Goal: Information Seeking & Learning: Learn about a topic

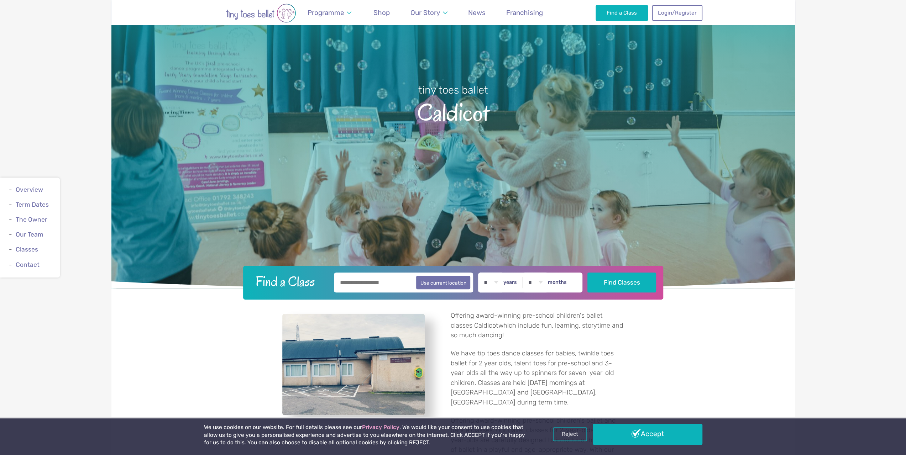
scroll to position [178, 0]
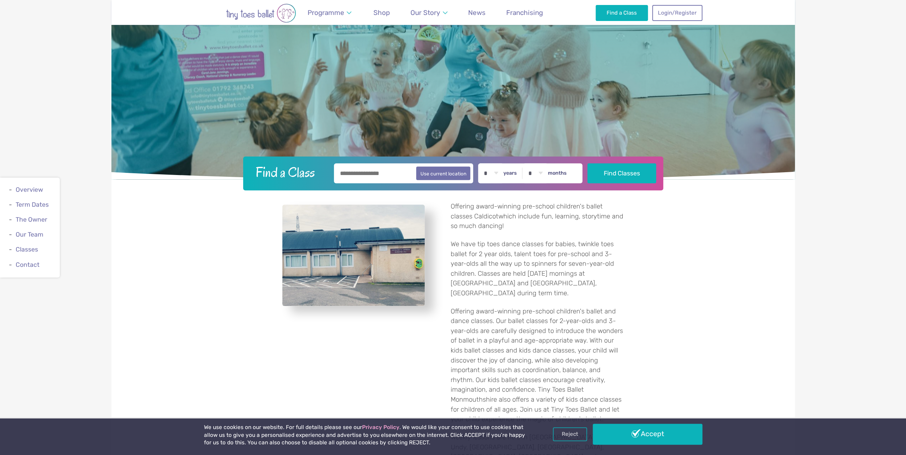
click at [499, 173] on select "* * * * * * * * * * ** ** **" at bounding box center [491, 173] width 22 height 20
select select "*"
click at [484, 163] on select "* * * * * * * * * * ** ** **" at bounding box center [491, 173] width 22 height 20
click at [546, 172] on select "* * * * * * * * * * ** **" at bounding box center [535, 173] width 22 height 20
select select "*"
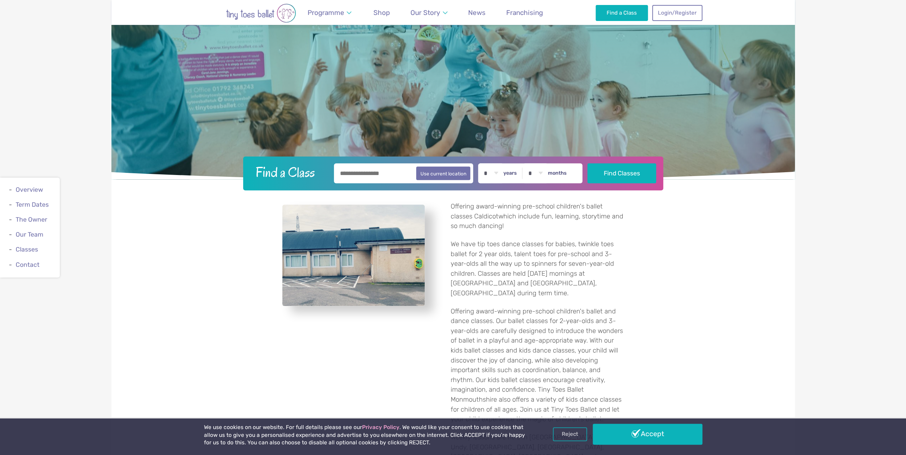
click at [528, 163] on select "* * * * * * * * * * ** **" at bounding box center [535, 173] width 22 height 20
click at [613, 176] on button "Find Classes" at bounding box center [621, 173] width 69 height 20
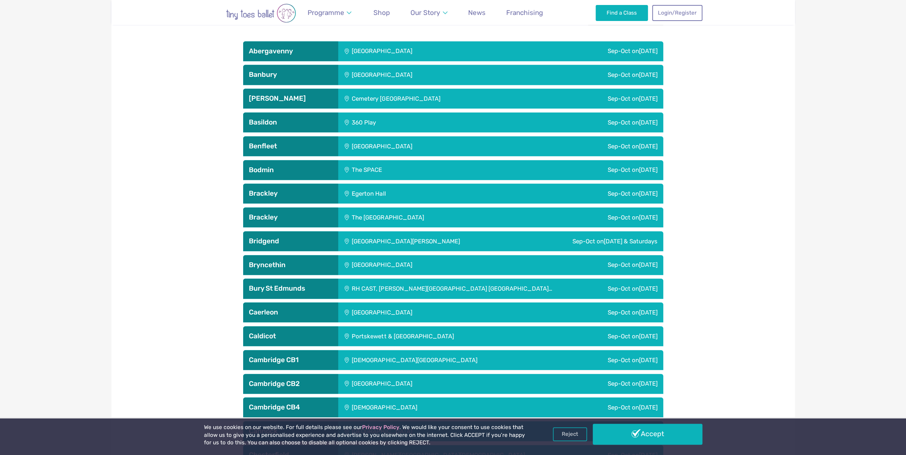
scroll to position [498, 0]
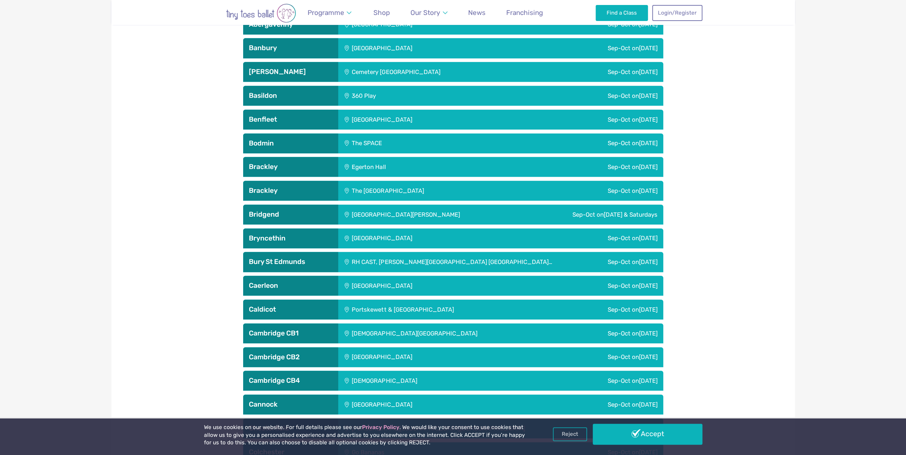
click at [584, 309] on div "Sep-Oct on Saturday" at bounding box center [608, 310] width 109 height 20
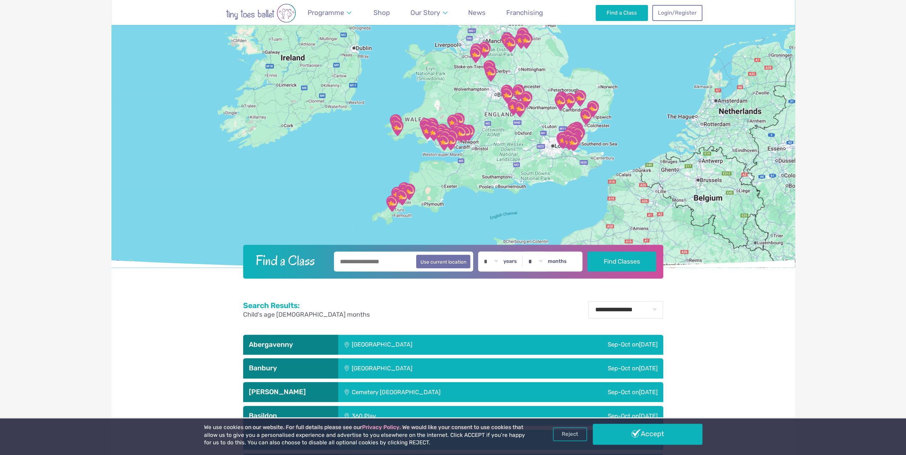
scroll to position [0, 0]
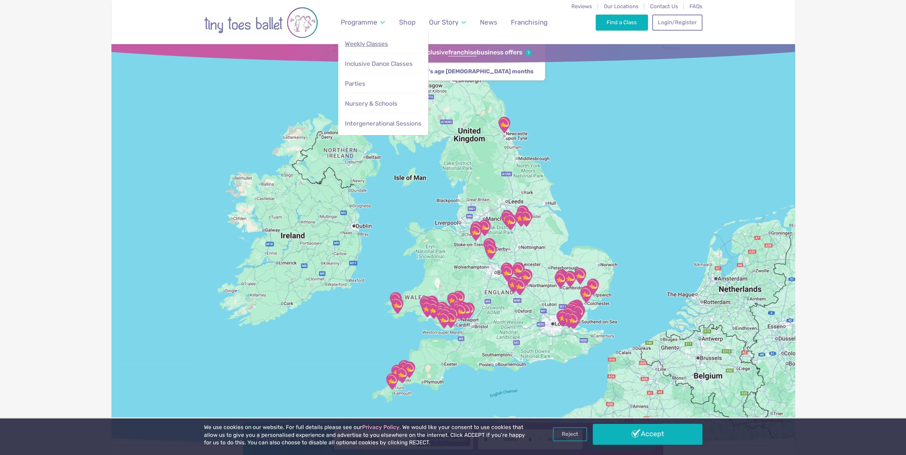
click at [362, 40] on link "Weekly Classes" at bounding box center [383, 43] width 78 height 15
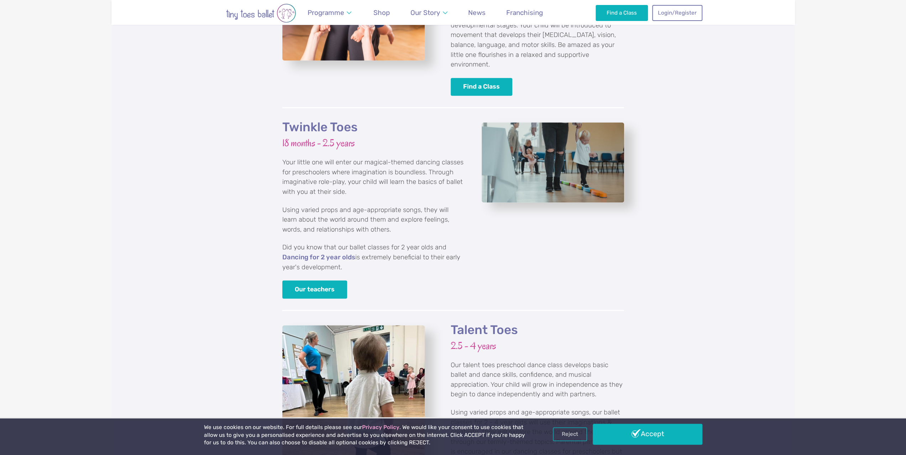
scroll to position [783, 0]
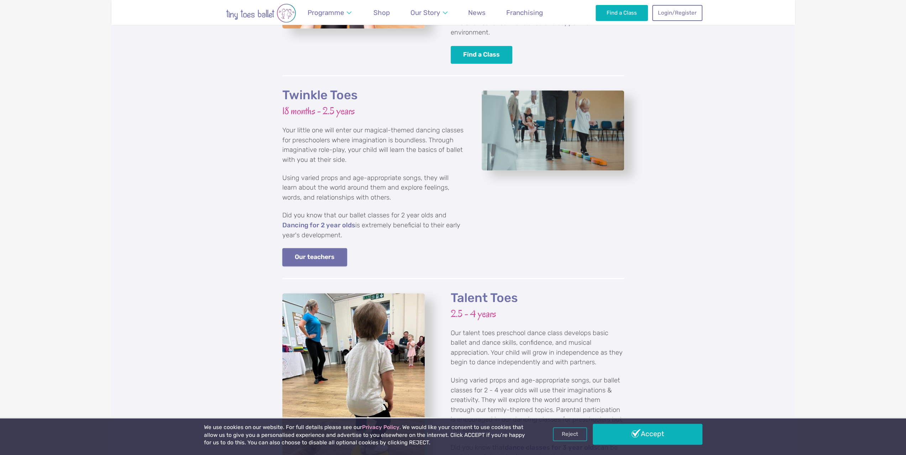
click at [314, 248] on link "Our teachers" at bounding box center [314, 257] width 65 height 18
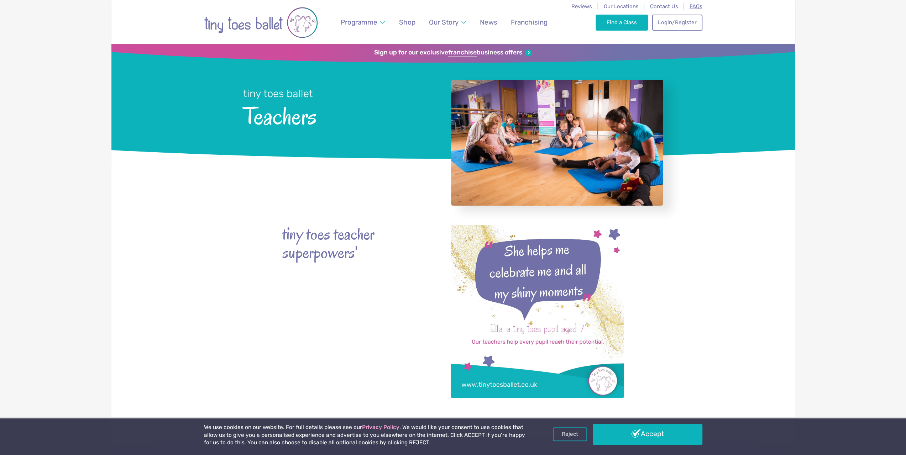
click at [695, 6] on span "FAQs" at bounding box center [695, 6] width 13 height 6
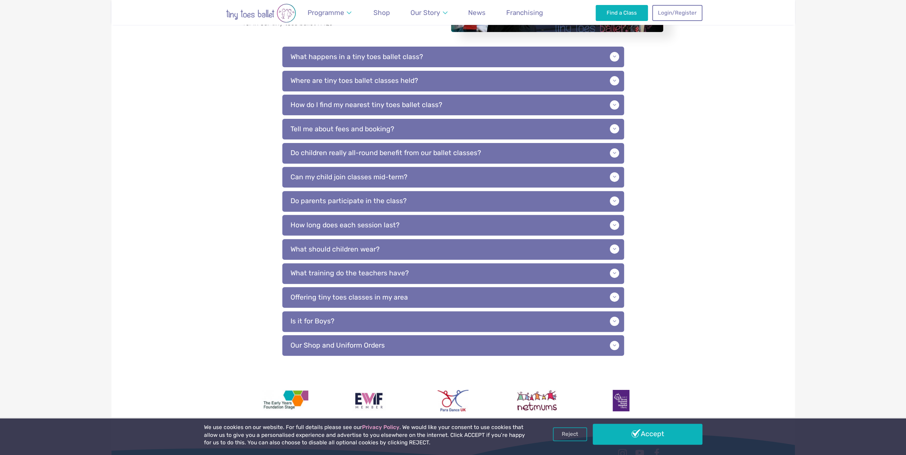
scroll to position [178, 0]
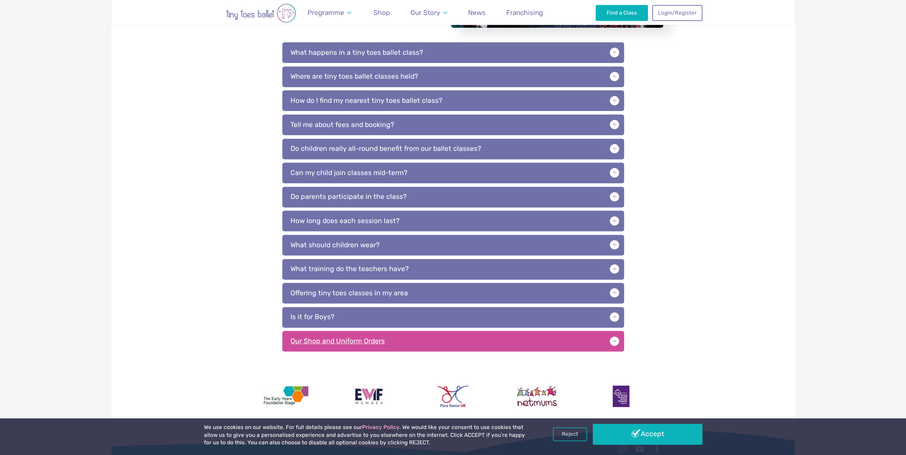
click at [474, 336] on p "Our Shop and Uniform Orders" at bounding box center [453, 341] width 342 height 21
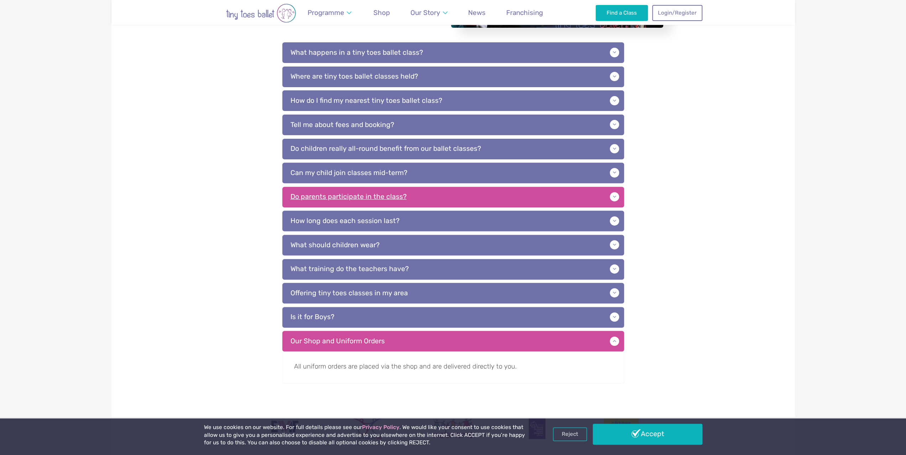
click at [426, 197] on p "Do parents participate in the class?" at bounding box center [453, 197] width 342 height 21
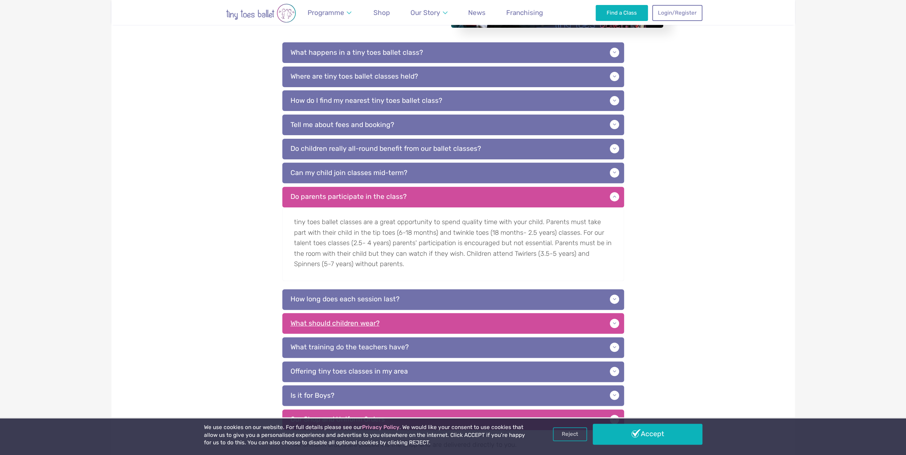
click at [414, 320] on p "What should children wear?" at bounding box center [453, 323] width 342 height 21
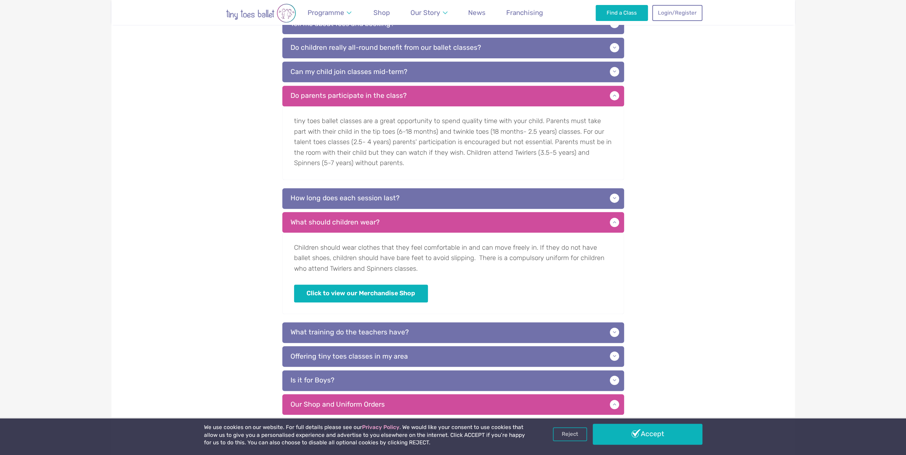
scroll to position [285, 0]
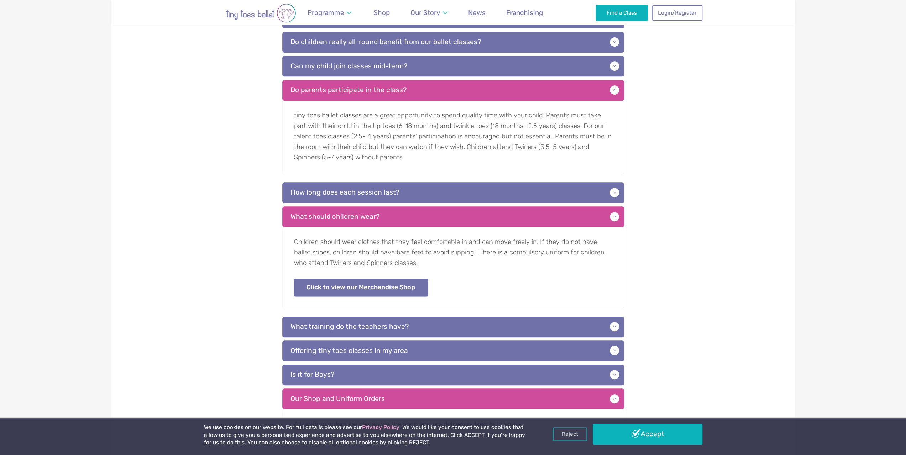
click at [379, 287] on link "Click to view our Merchandise Shop" at bounding box center [361, 288] width 134 height 18
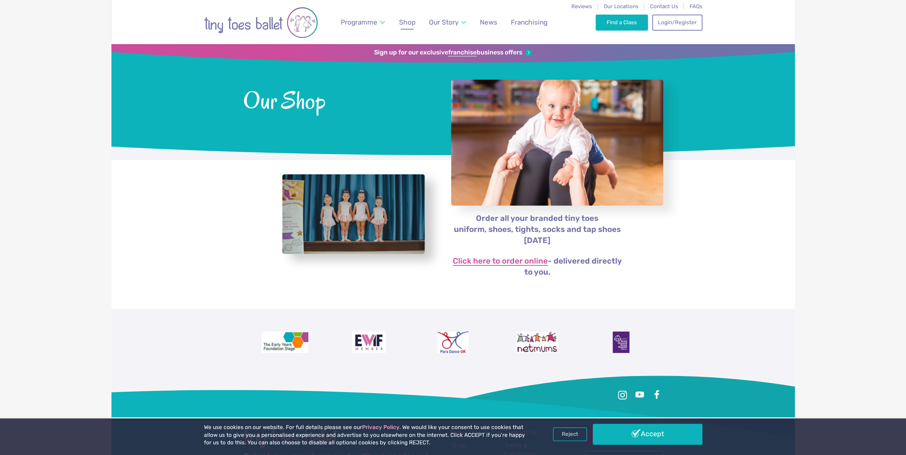
click at [484, 263] on link "Click here to order online" at bounding box center [500, 261] width 95 height 9
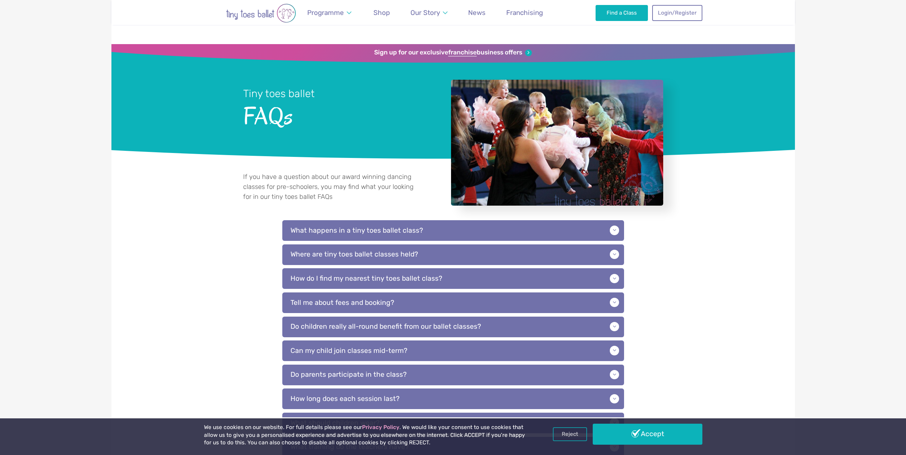
scroll to position [285, 0]
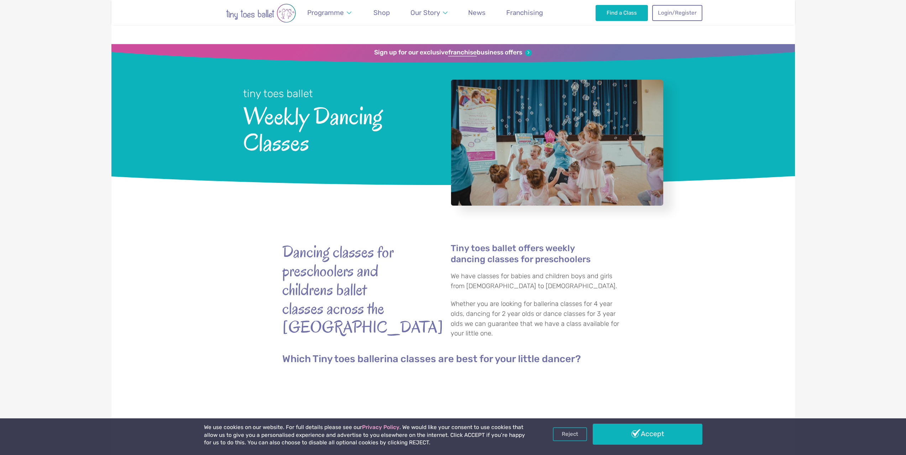
scroll to position [782, 0]
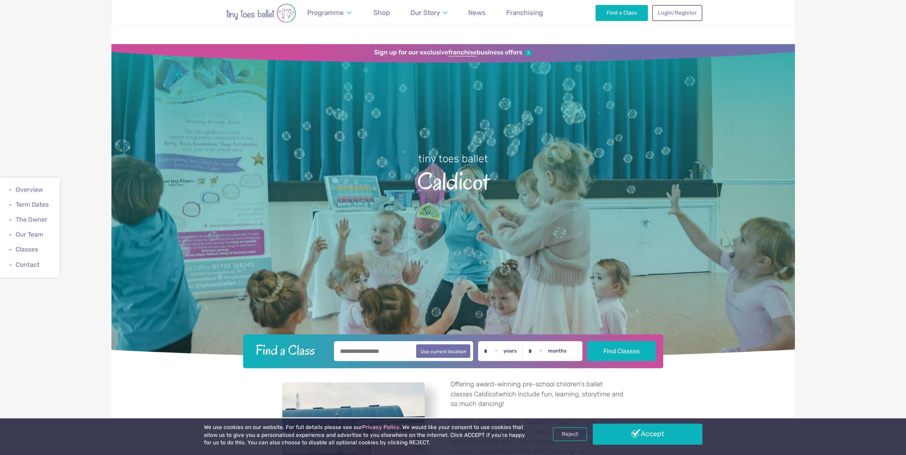
select select "*"
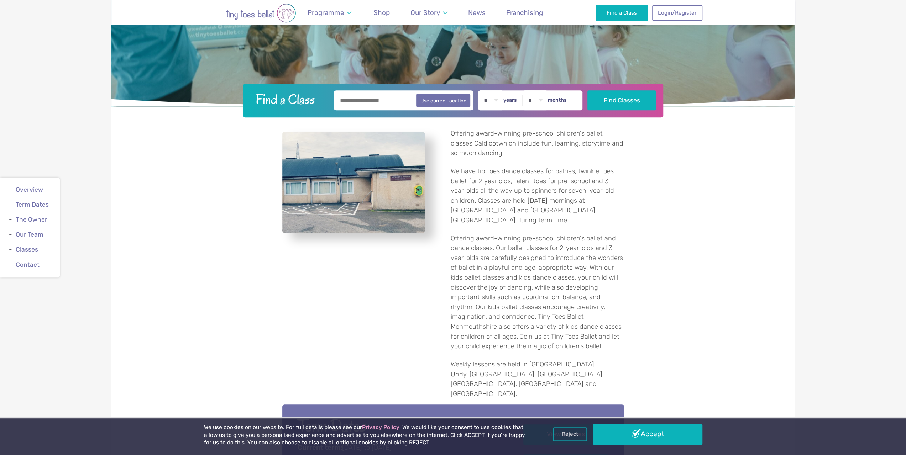
scroll to position [73, 0]
